Goal: Transaction & Acquisition: Download file/media

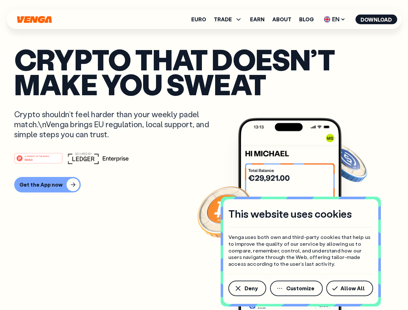
click at [204, 155] on div "#1 PRODUCT OF THE MONTH Web3" at bounding box center [203, 158] width 379 height 12
click at [247, 288] on span "Deny" at bounding box center [250, 288] width 13 height 5
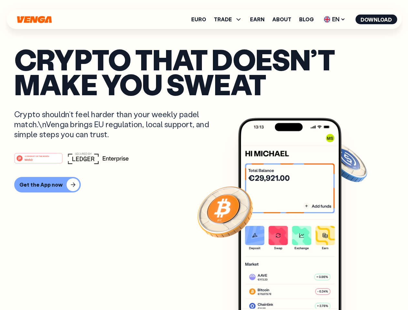
click at [297, 288] on img at bounding box center [289, 226] width 103 height 216
click at [351, 288] on article "Crypto that doesn’t make you sweat Crypto shouldn’t feel harder than your weekl…" at bounding box center [203, 168] width 379 height 242
click at [230, 19] on span "TRADE" at bounding box center [223, 19] width 18 height 5
click at [334, 19] on span "EN" at bounding box center [334, 19] width 26 height 10
click at [376, 19] on button "Download" at bounding box center [376, 20] width 42 height 10
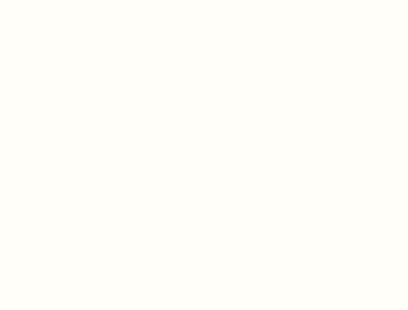
click at [46, 0] on html "This website uses cookies Venga uses both own and third-party cookies that help…" at bounding box center [204, 0] width 408 height 0
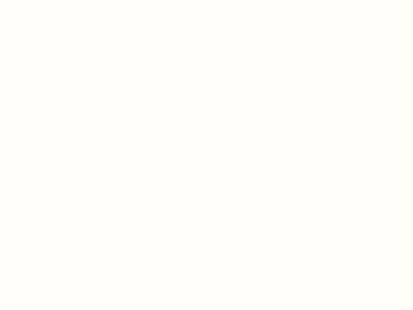
click at [39, 0] on html "This website uses cookies Venga uses both own and third-party cookies that help…" at bounding box center [206, 0] width 413 height 0
